Goal: Task Accomplishment & Management: Use online tool/utility

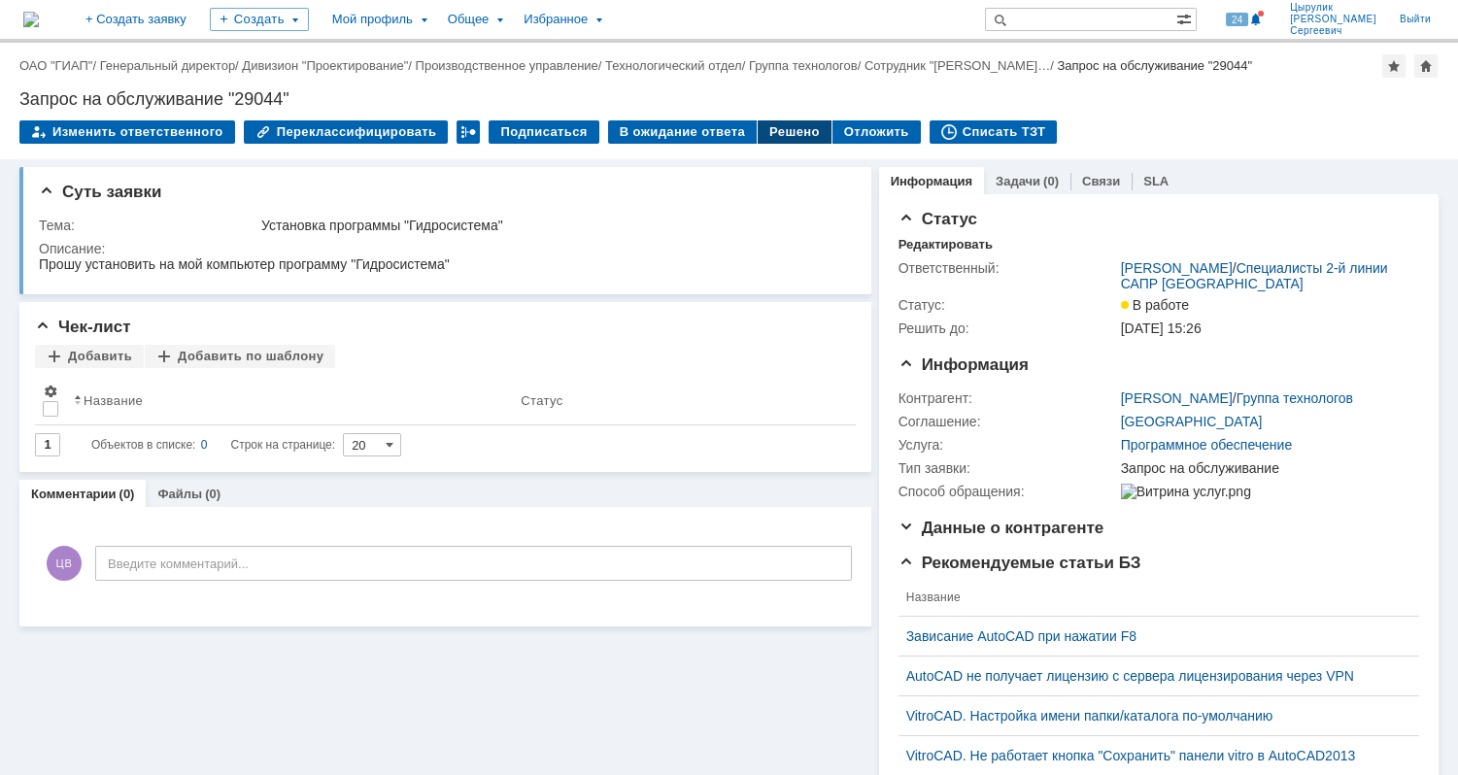
click at [762, 137] on div "Решено" at bounding box center [795, 131] width 74 height 23
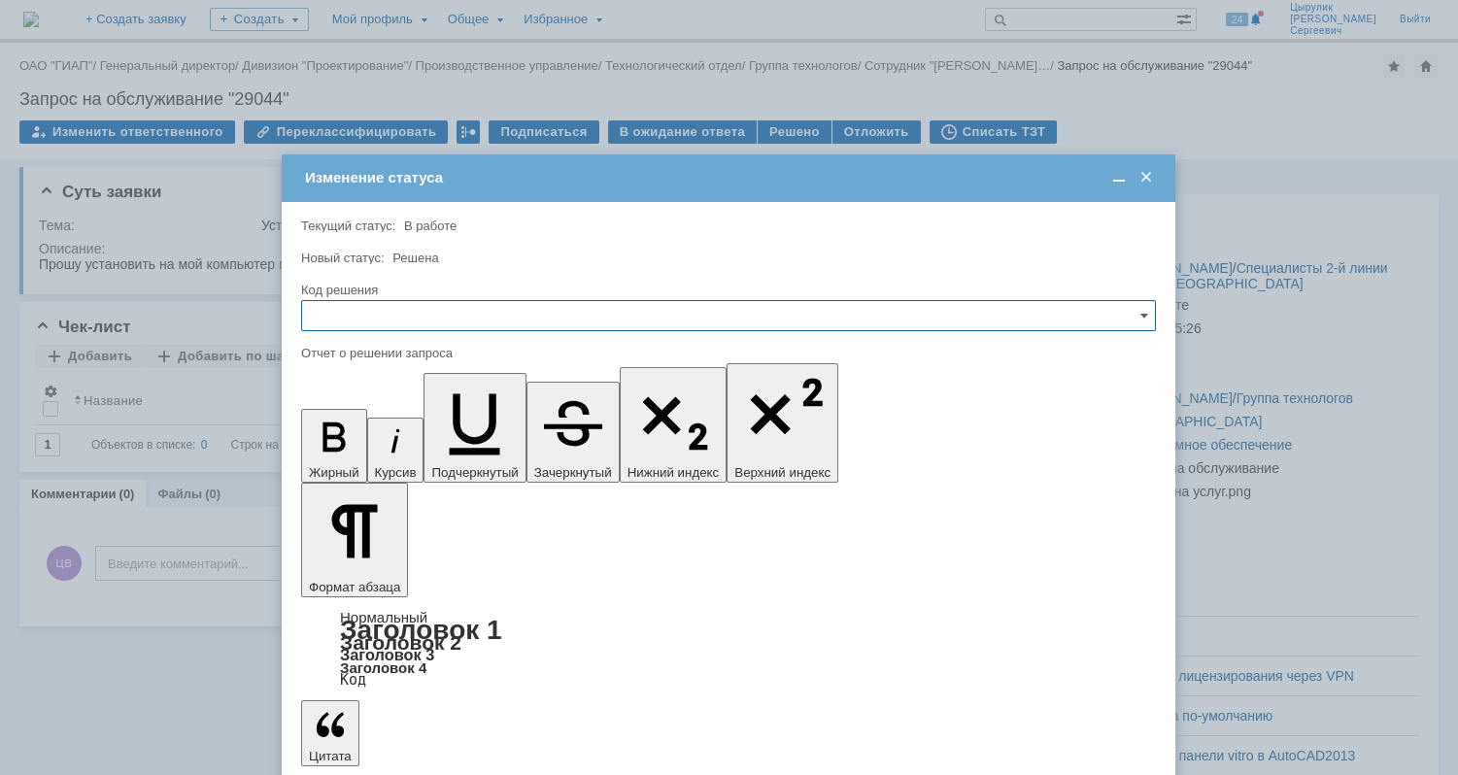
click at [634, 311] on input "text" at bounding box center [728, 315] width 855 height 31
click at [369, 436] on div "Решено" at bounding box center [728, 446] width 853 height 31
type input "Решено"
